Goal: Navigation & Orientation: Find specific page/section

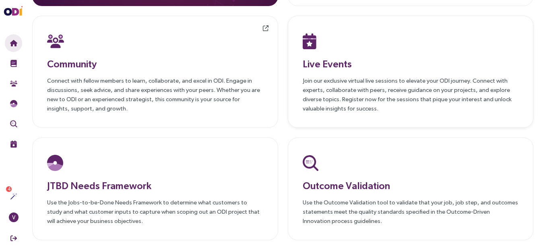
scroll to position [121, 0]
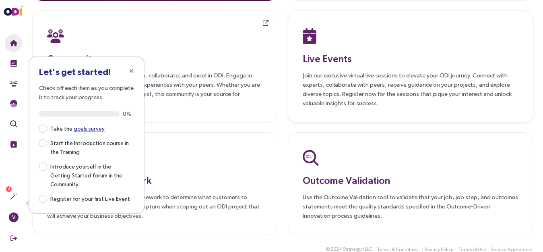
click at [337, 54] on h3 "Live Events" at bounding box center [411, 58] width 216 height 14
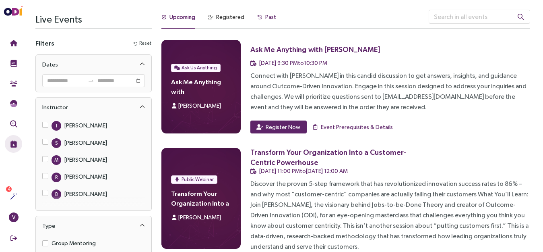
click at [265, 16] on div "Past" at bounding box center [270, 16] width 11 height 9
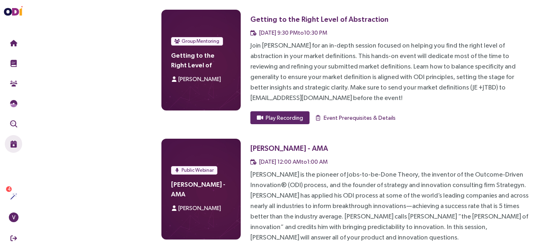
scroll to position [1556, 0]
